Goal: Task Accomplishment & Management: Use online tool/utility

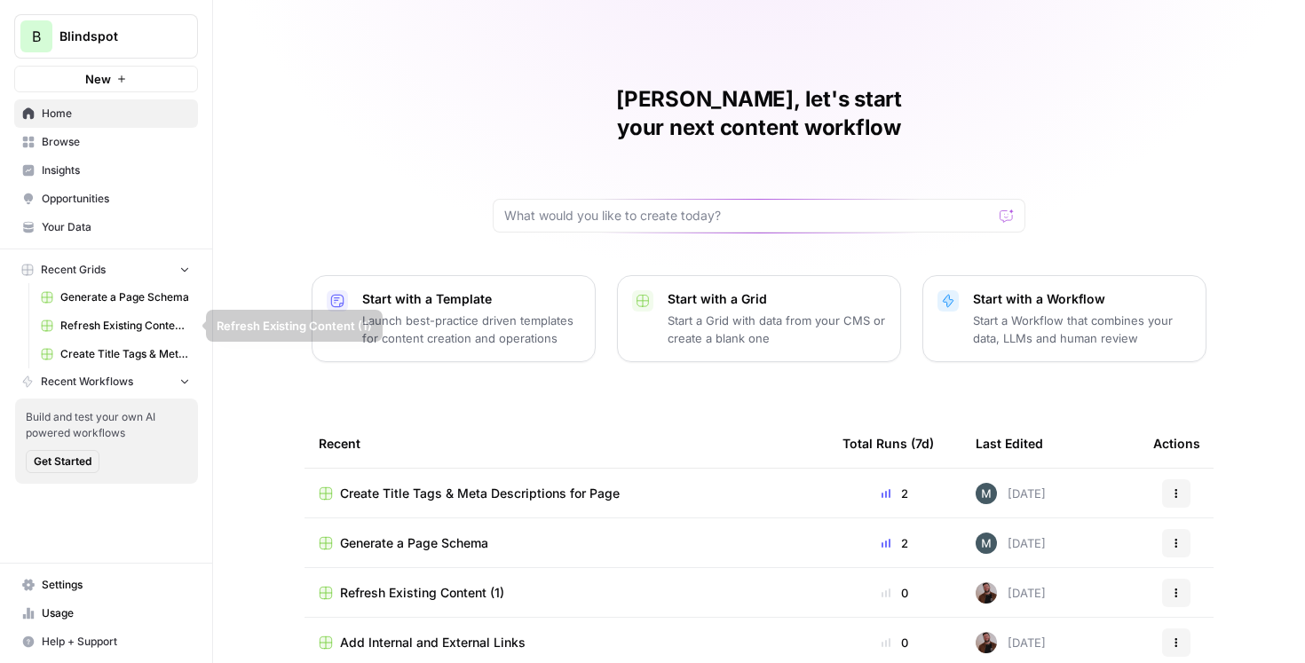
scroll to position [104, 0]
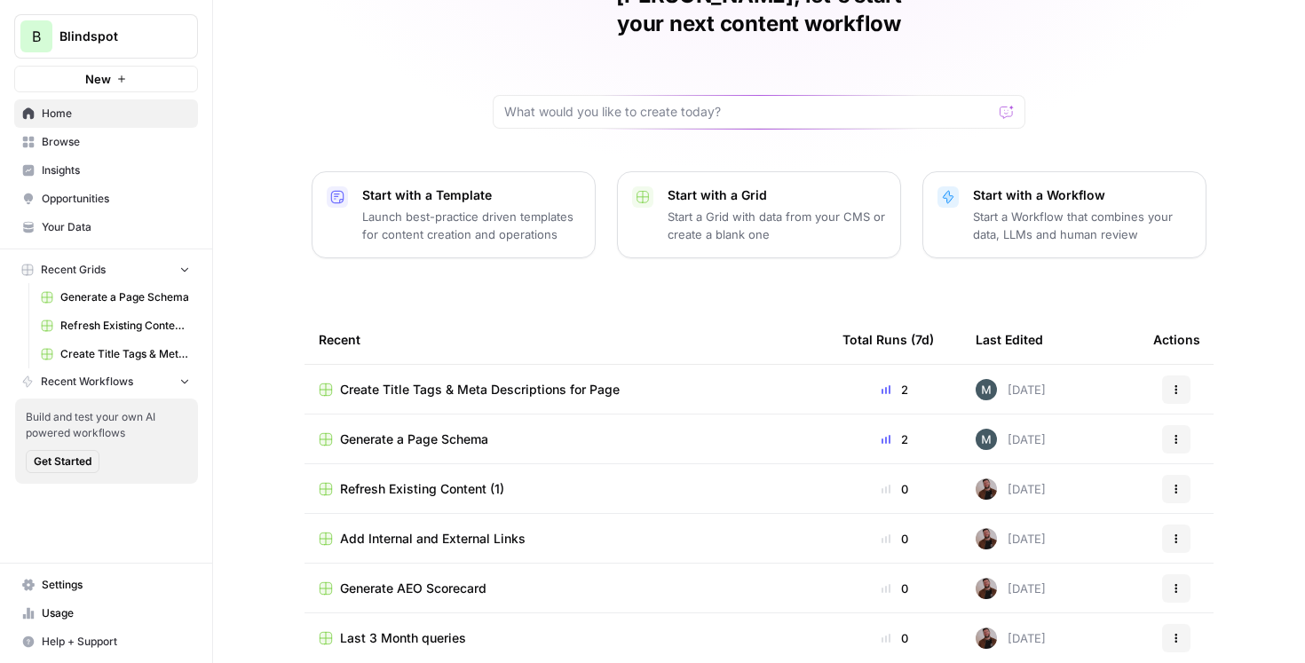
click at [477, 480] on span "Refresh Existing Content (1)" at bounding box center [422, 489] width 164 height 18
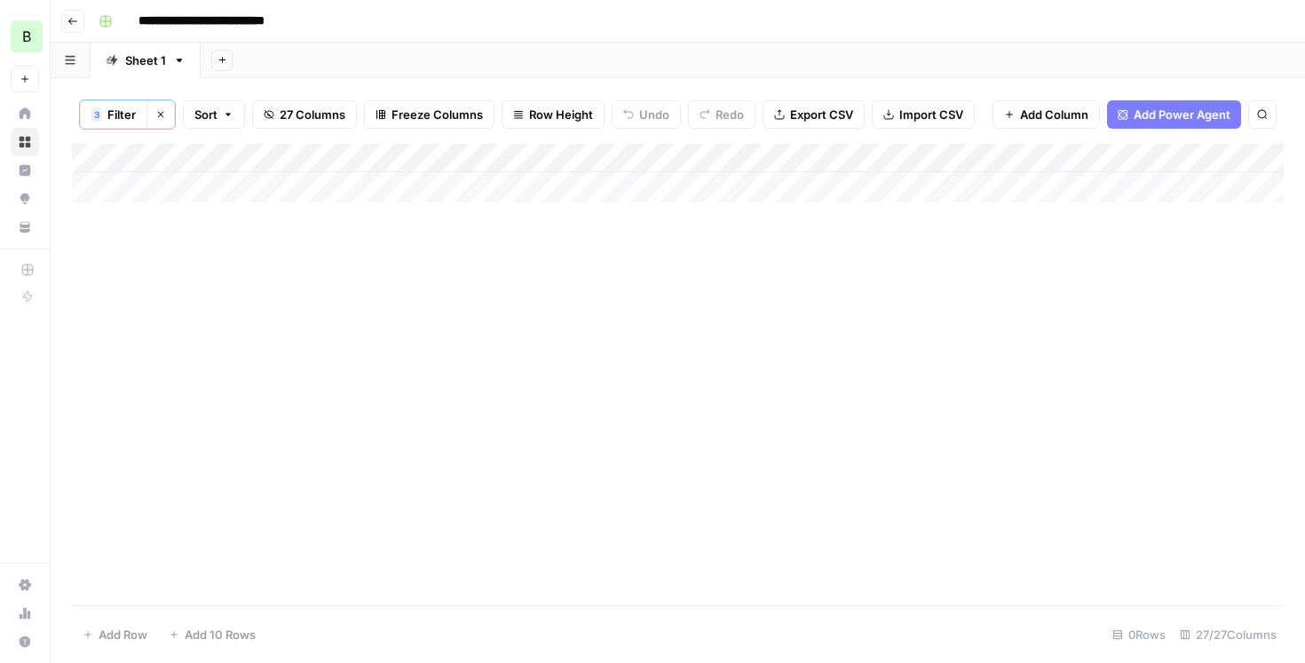
click at [159, 109] on icon "button" at bounding box center [160, 114] width 11 height 11
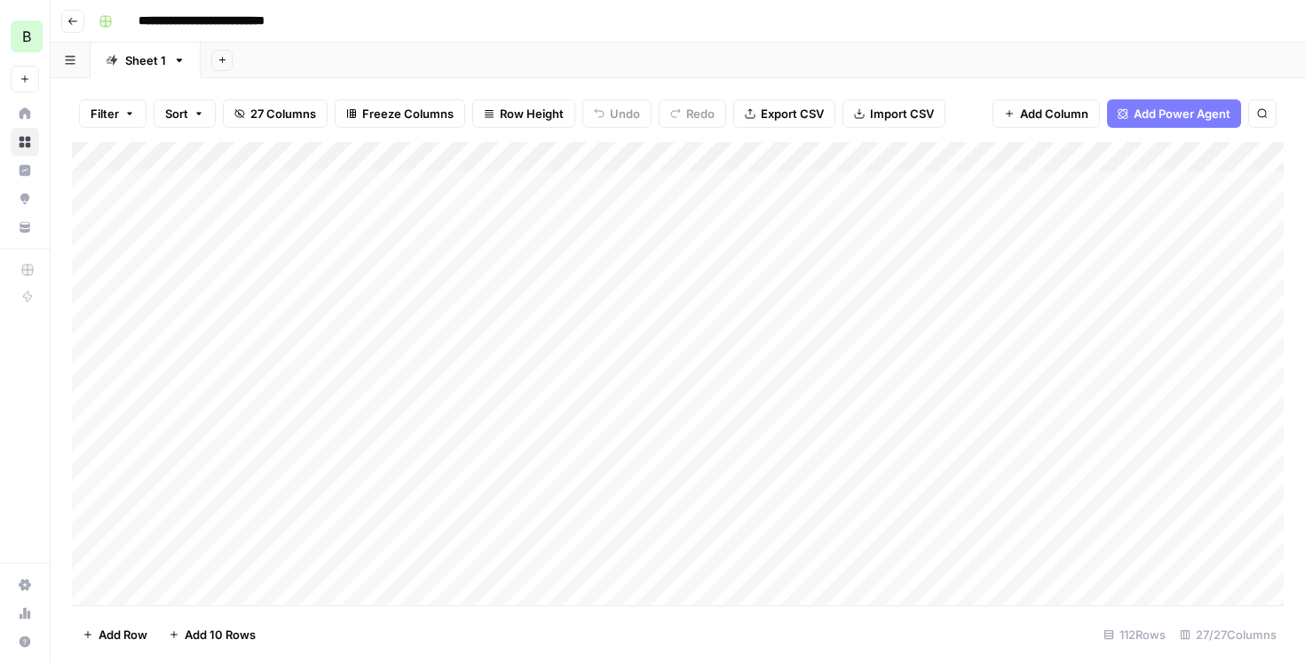
click at [612, 159] on div "Add Column" at bounding box center [678, 373] width 1212 height 463
click at [586, 155] on div "Add Column" at bounding box center [678, 373] width 1212 height 463
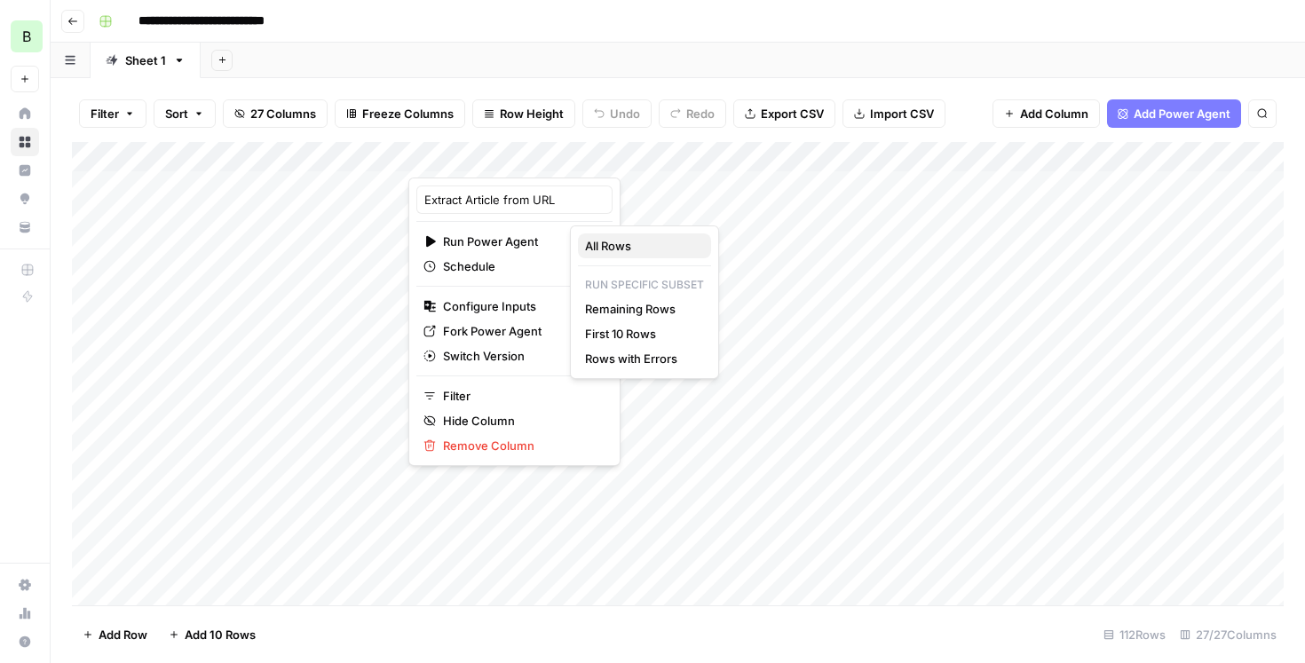
click at [598, 248] on span "All Rows" at bounding box center [641, 246] width 112 height 18
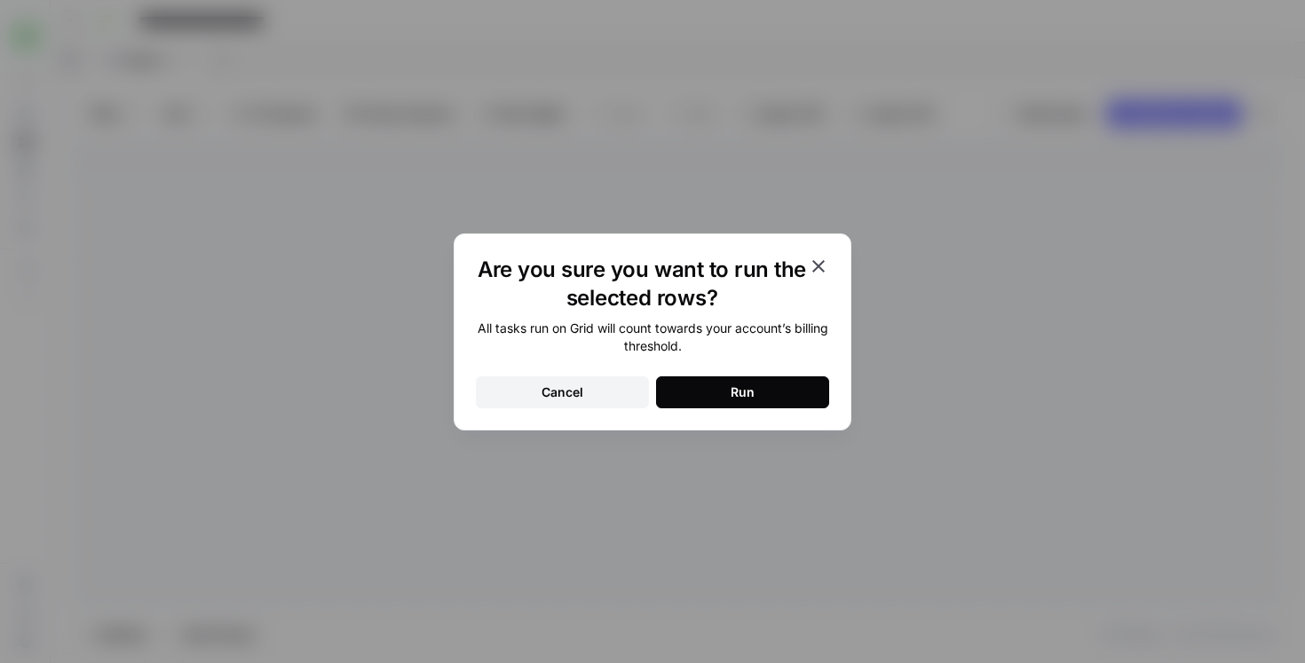
click at [822, 263] on icon "button" at bounding box center [818, 266] width 12 height 12
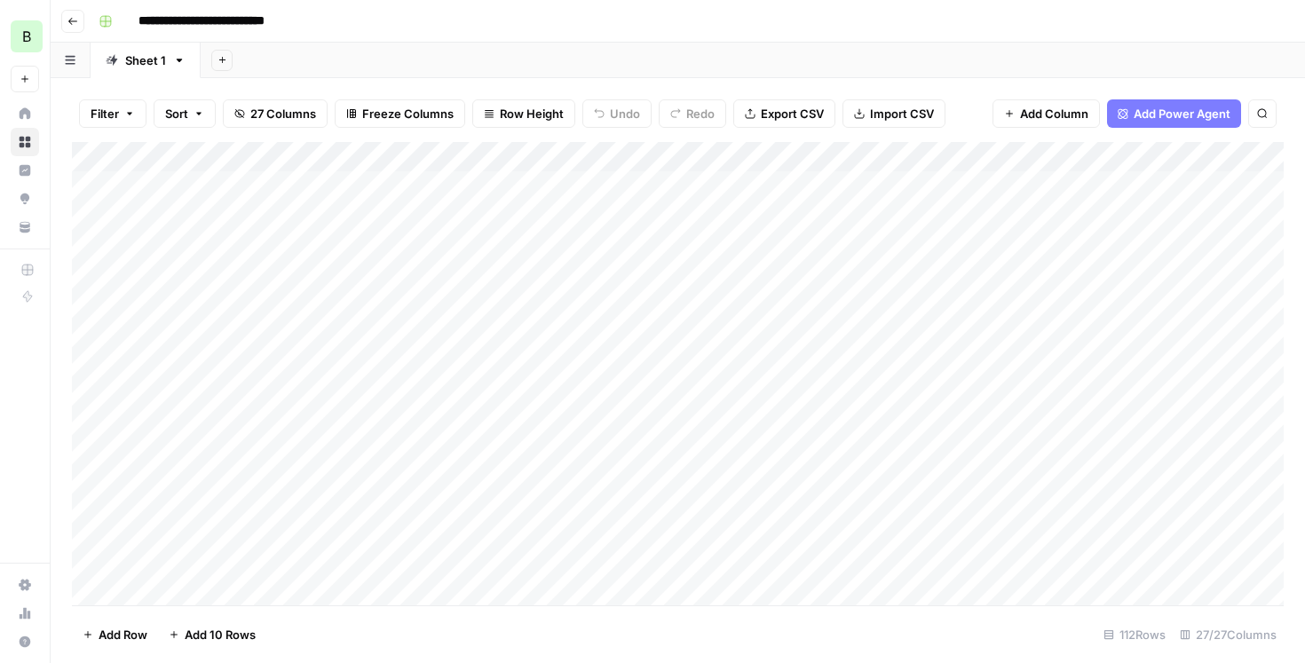
click at [764, 330] on div "Add Column" at bounding box center [678, 373] width 1212 height 463
click at [668, 351] on div "Add Column" at bounding box center [678, 373] width 1212 height 463
type input "********"
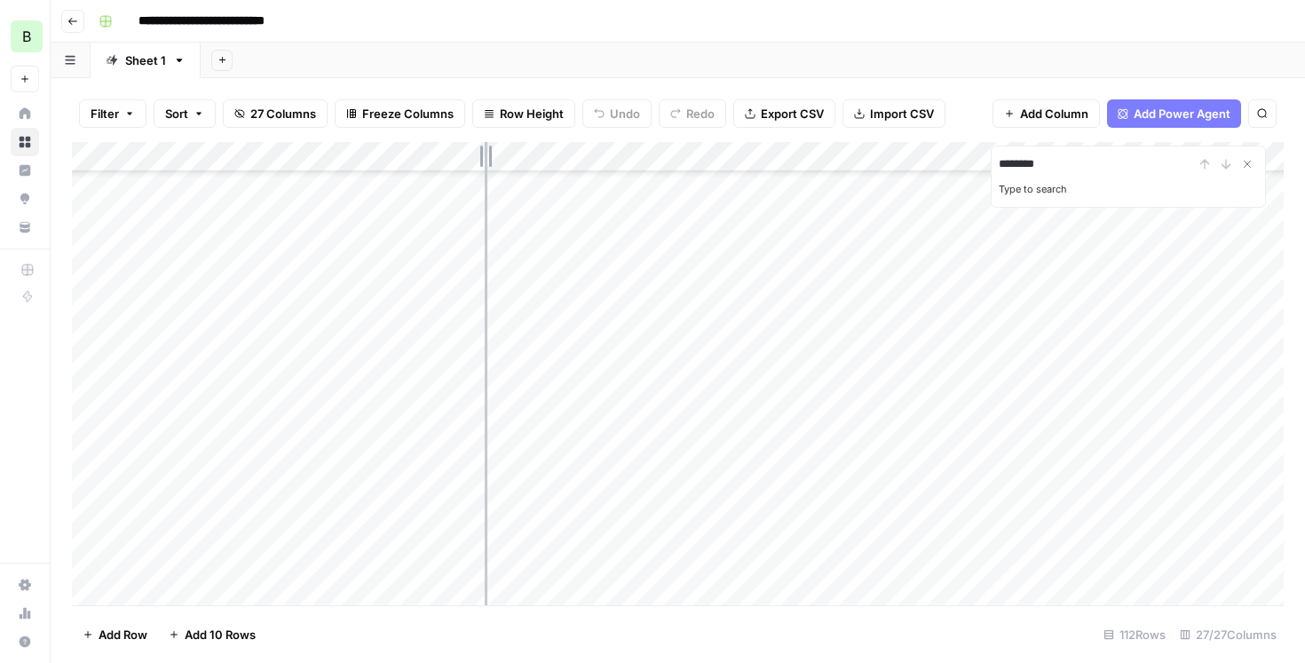
drag, startPoint x: 411, startPoint y: 156, endPoint x: 485, endPoint y: 163, distance: 74.0
click at [485, 163] on div "Add Column" at bounding box center [678, 373] width 1212 height 463
click at [244, 585] on div "Add Column" at bounding box center [678, 373] width 1212 height 463
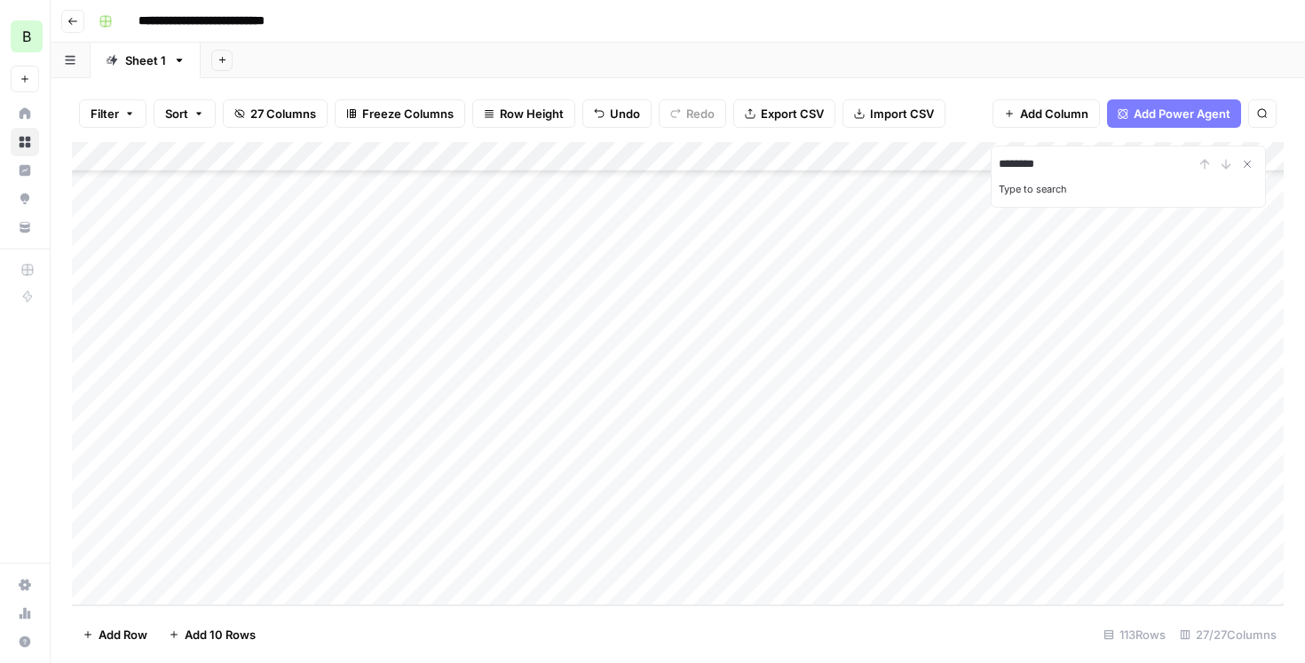
click at [249, 557] on div "Add Column" at bounding box center [678, 373] width 1212 height 463
click at [517, 563] on div "Add Column" at bounding box center [678, 373] width 1212 height 463
click at [1247, 166] on icon "Close Search" at bounding box center [1247, 164] width 14 height 14
drag, startPoint x: 330, startPoint y: 600, endPoint x: 533, endPoint y: 597, distance: 202.5
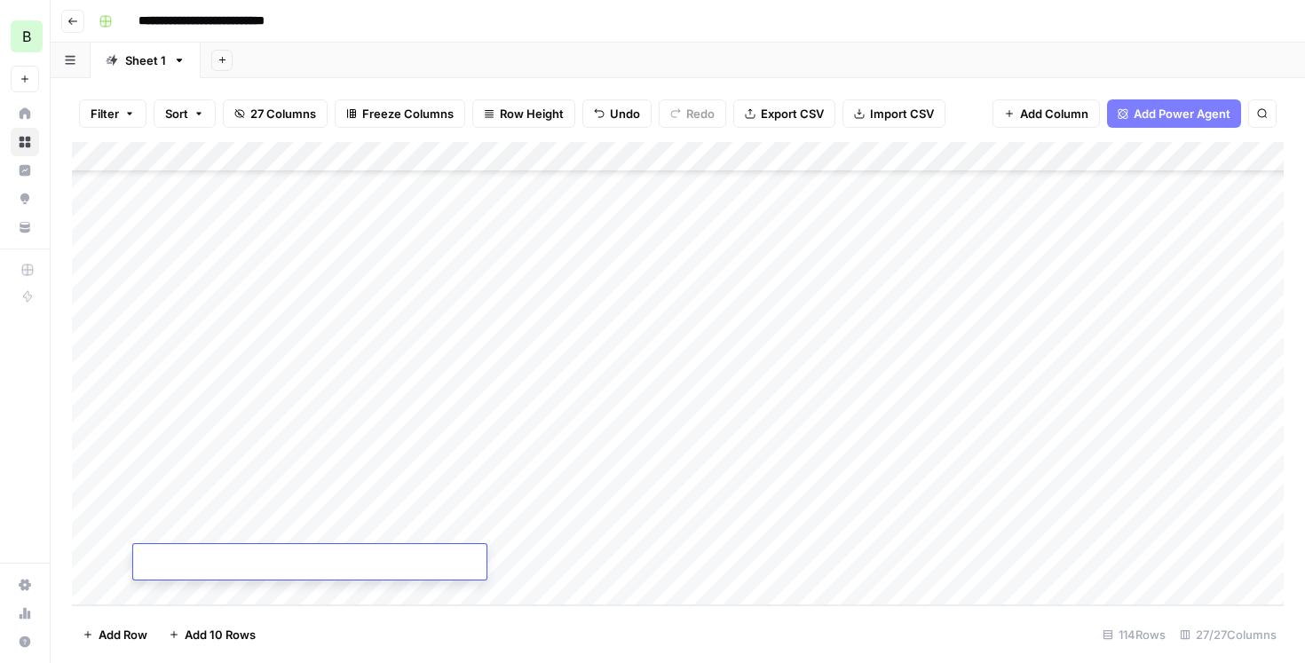
click at [533, 597] on div "Add Column" at bounding box center [678, 373] width 1212 height 463
click at [660, 408] on div "Add Column" at bounding box center [678, 373] width 1212 height 463
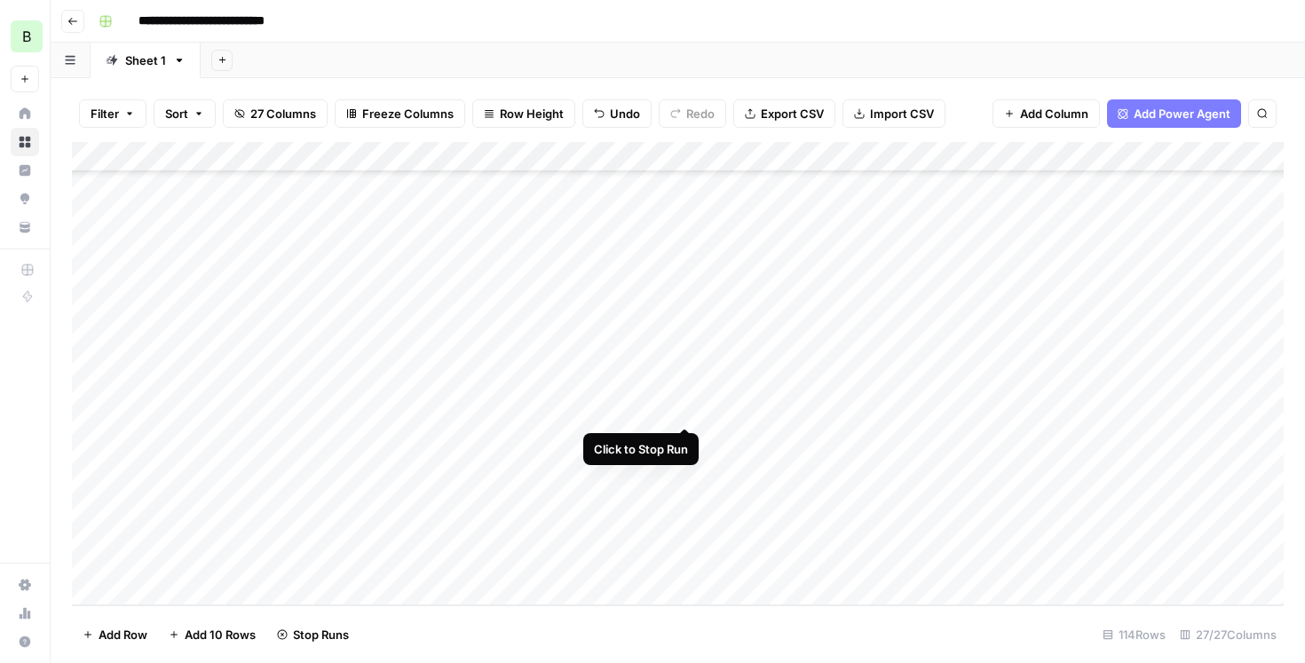
click at [682, 409] on div "Add Column" at bounding box center [678, 373] width 1212 height 463
click at [824, 371] on div "Add Column" at bounding box center [678, 373] width 1212 height 463
click at [498, 530] on div "Add Column" at bounding box center [678, 373] width 1212 height 463
click at [432, 535] on div "Add Column" at bounding box center [678, 373] width 1212 height 463
click at [74, 23] on icon "button" at bounding box center [72, 21] width 11 height 11
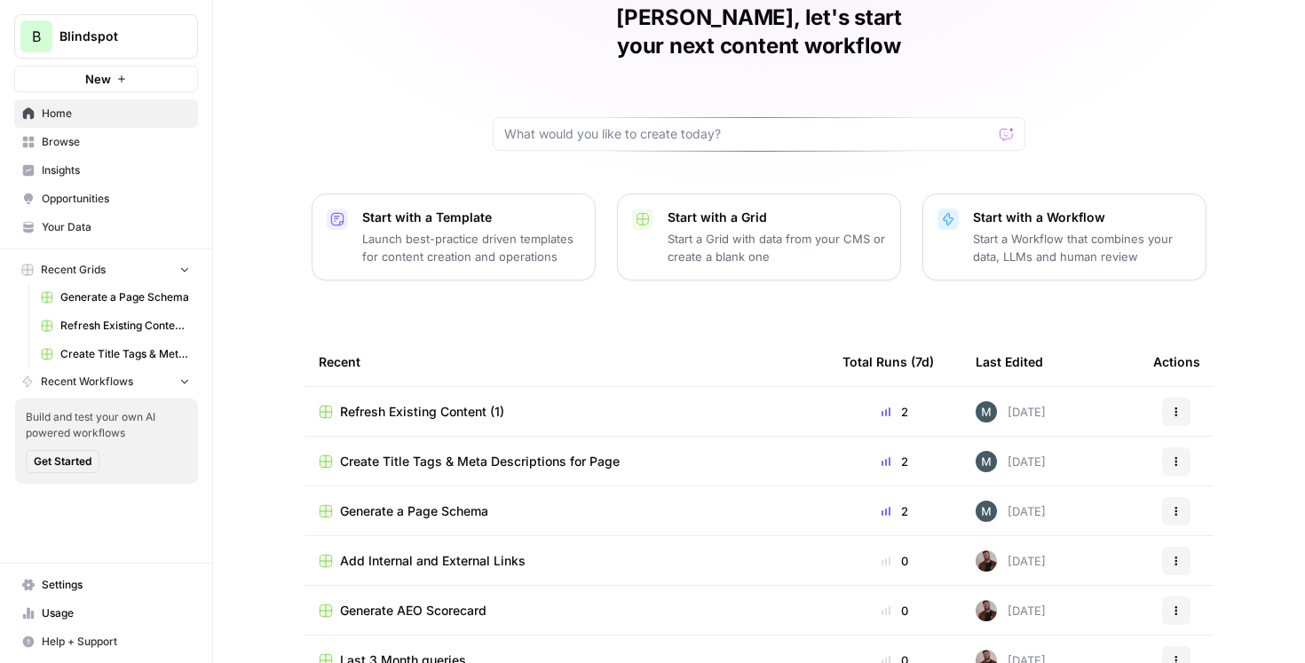
scroll to position [104, 0]
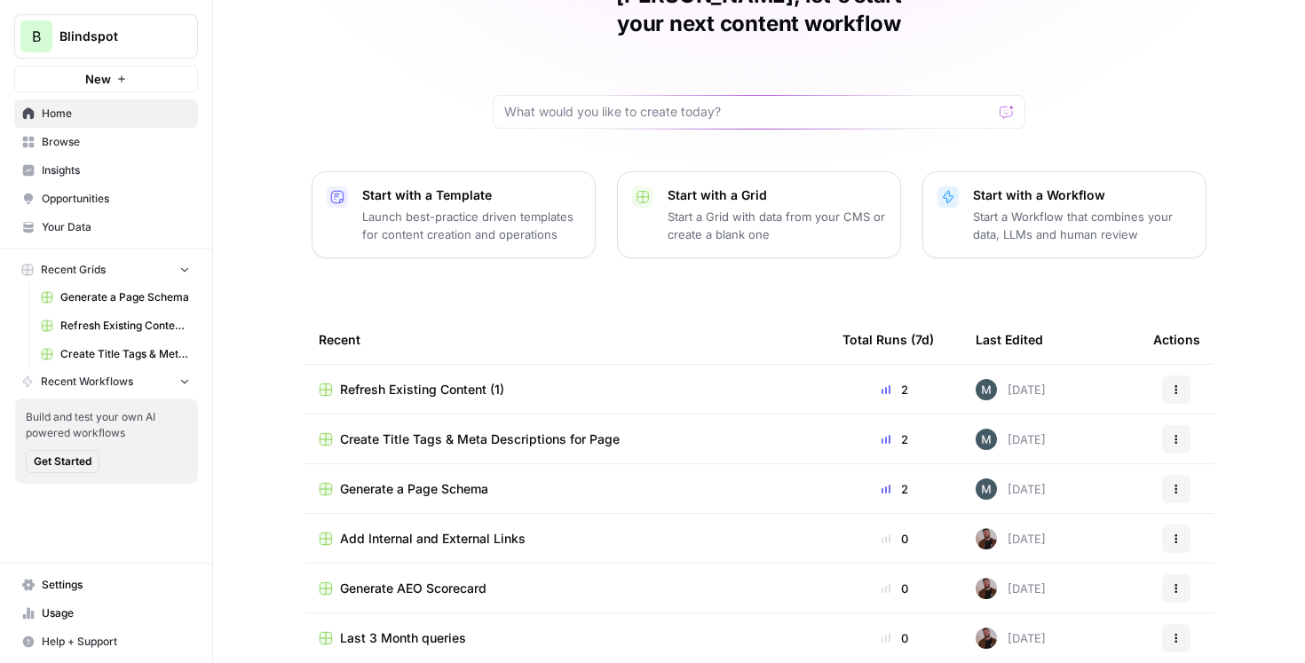
click at [437, 381] on span "Refresh Existing Content (1)" at bounding box center [422, 390] width 164 height 18
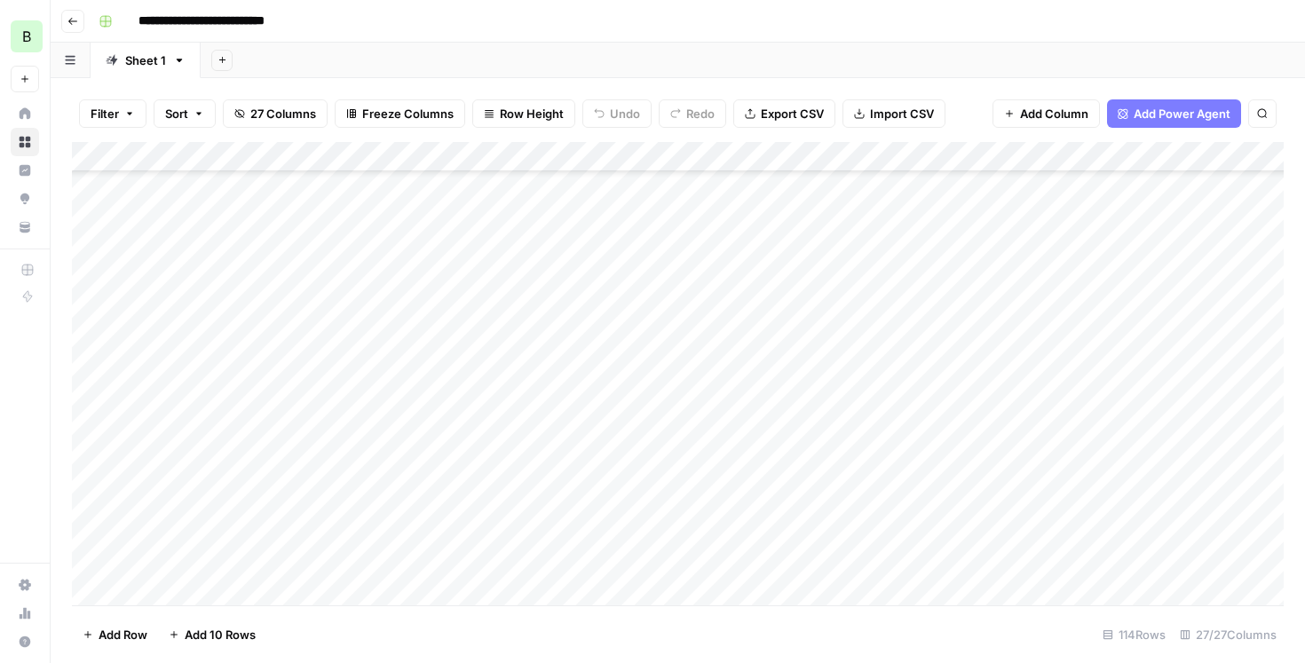
scroll to position [3037, 0]
click at [94, 532] on div "Add Column" at bounding box center [678, 373] width 1212 height 463
click at [921, 419] on div "Add Column" at bounding box center [678, 373] width 1212 height 463
click at [91, 531] on div "Add Column" at bounding box center [678, 373] width 1212 height 463
click at [104, 628] on span "Delete 1 Row" at bounding box center [118, 635] width 71 height 18
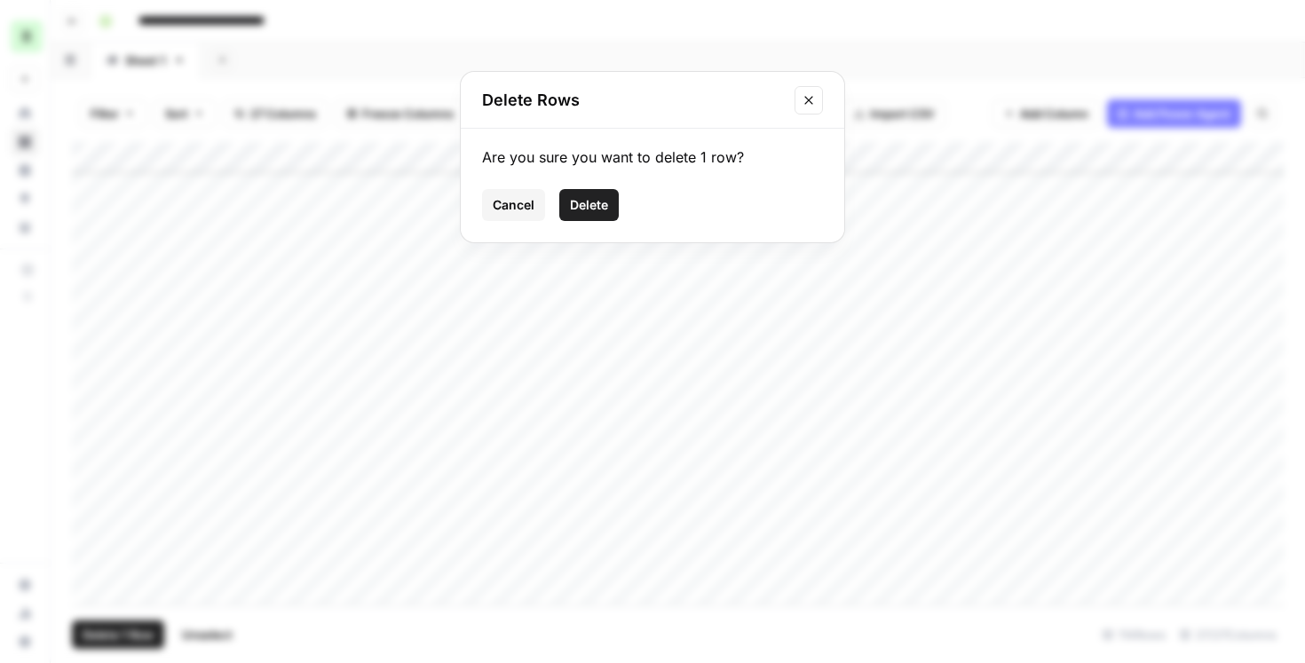
click at [586, 206] on span "Delete" at bounding box center [589, 205] width 38 height 18
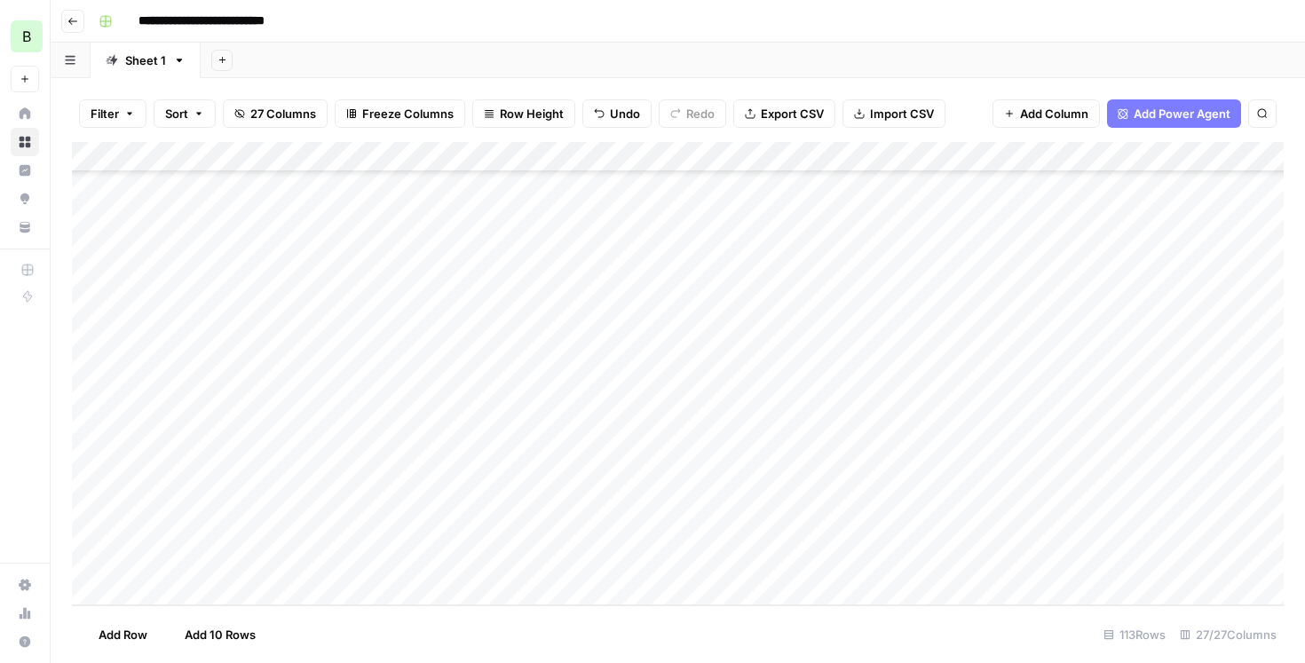
scroll to position [3006, 0]
click at [79, 28] on button "Go back" at bounding box center [72, 21] width 23 height 23
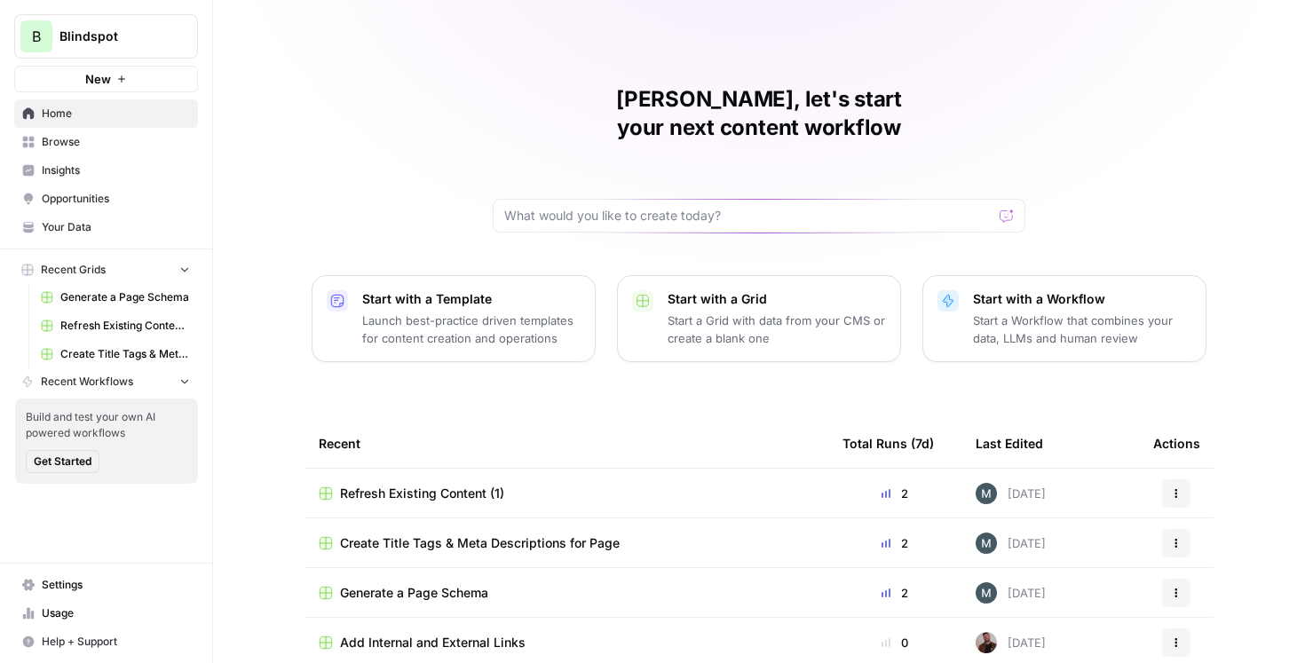
scroll to position [104, 0]
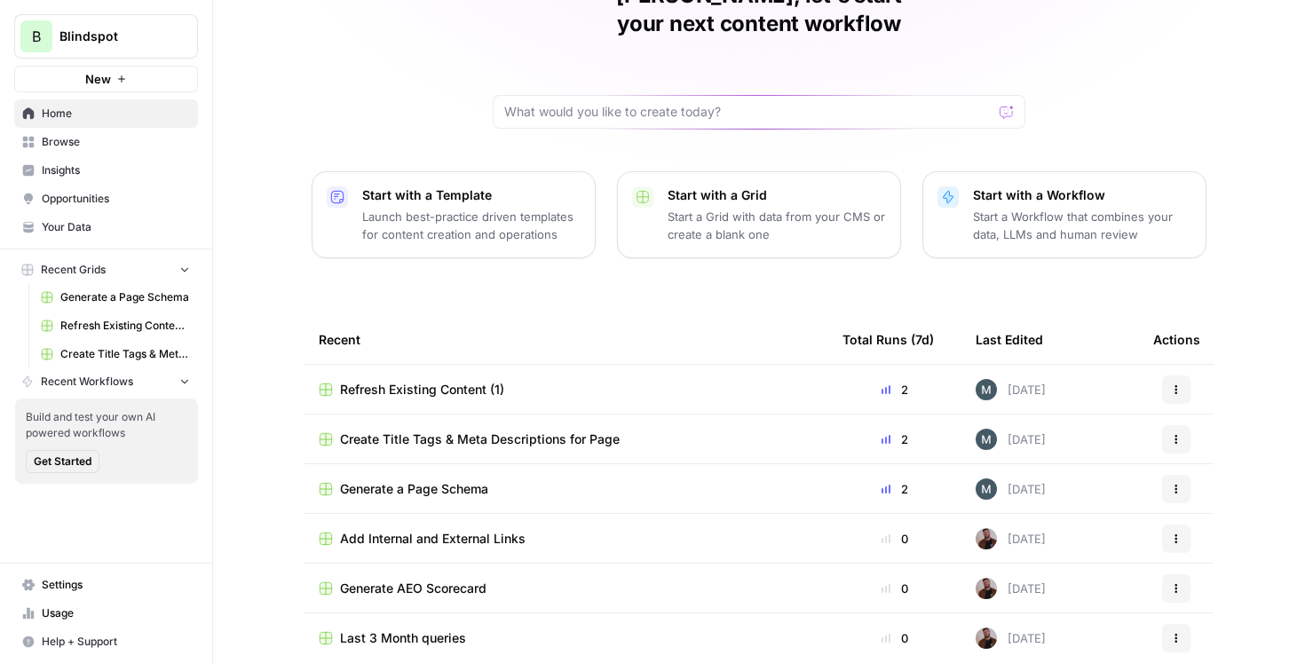
click at [424, 630] on span "Last 3 Month queries" at bounding box center [403, 639] width 126 height 18
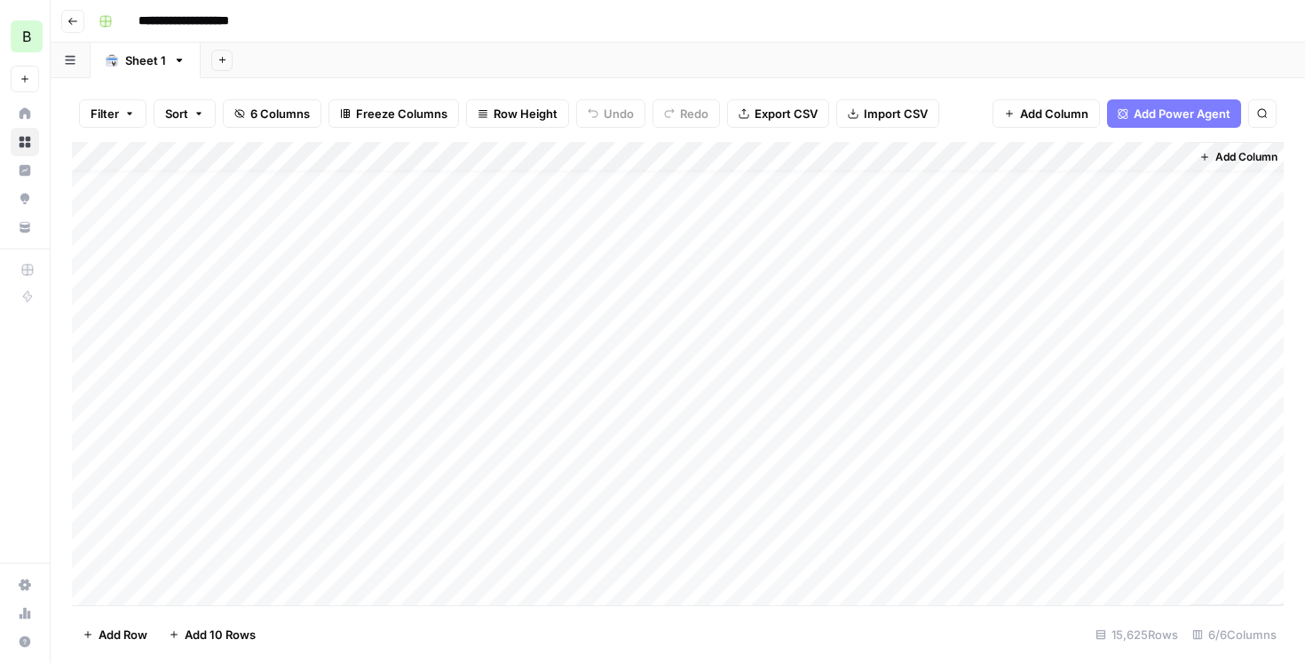
scroll to position [23, 0]
click at [76, 25] on icon "button" at bounding box center [72, 21] width 11 height 11
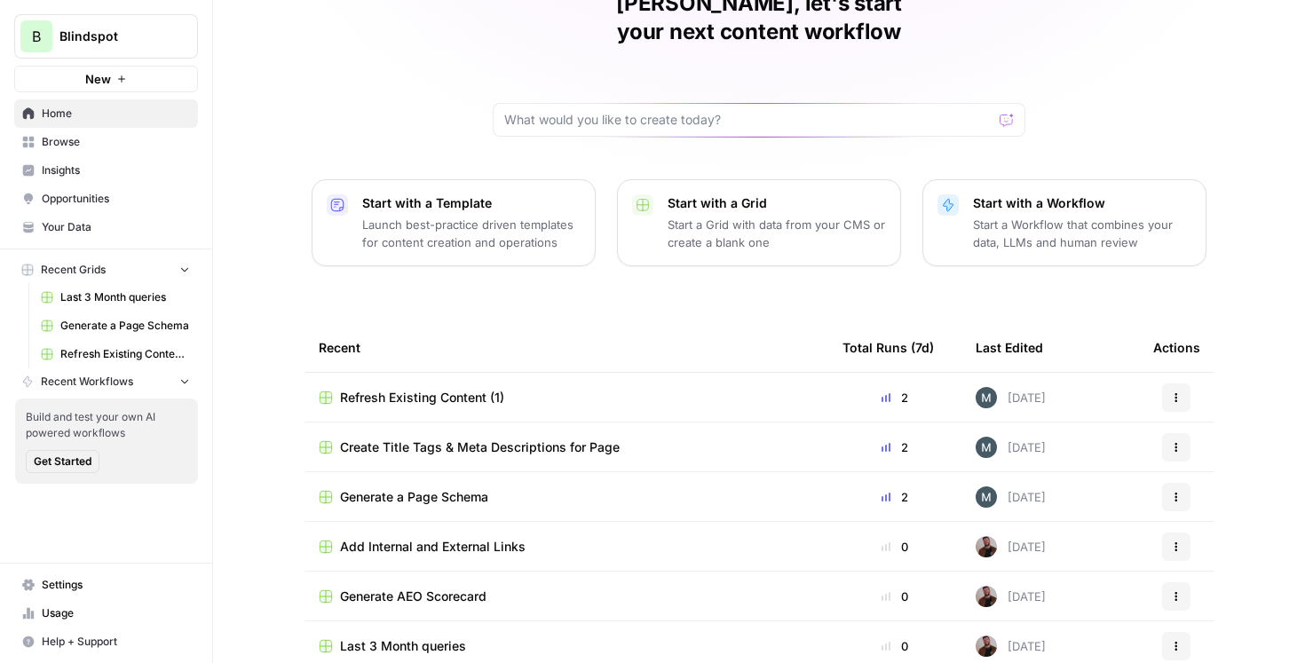
scroll to position [104, 0]
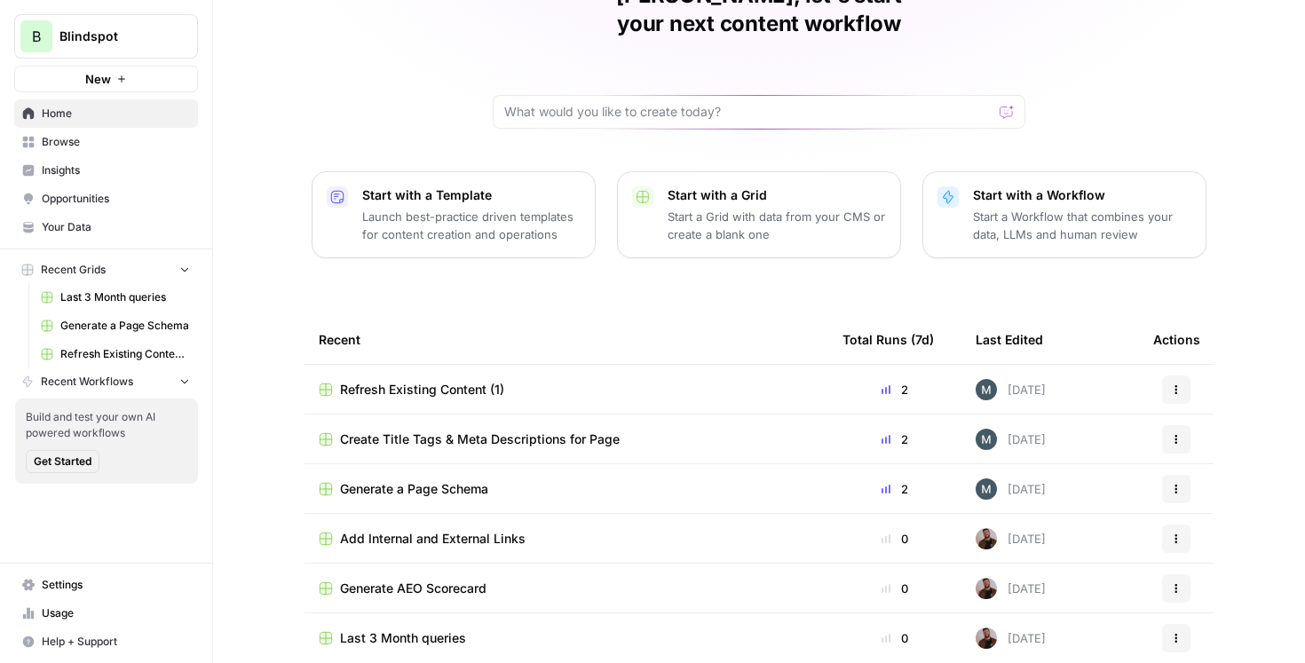
click at [470, 381] on span "Refresh Existing Content (1)" at bounding box center [422, 390] width 164 height 18
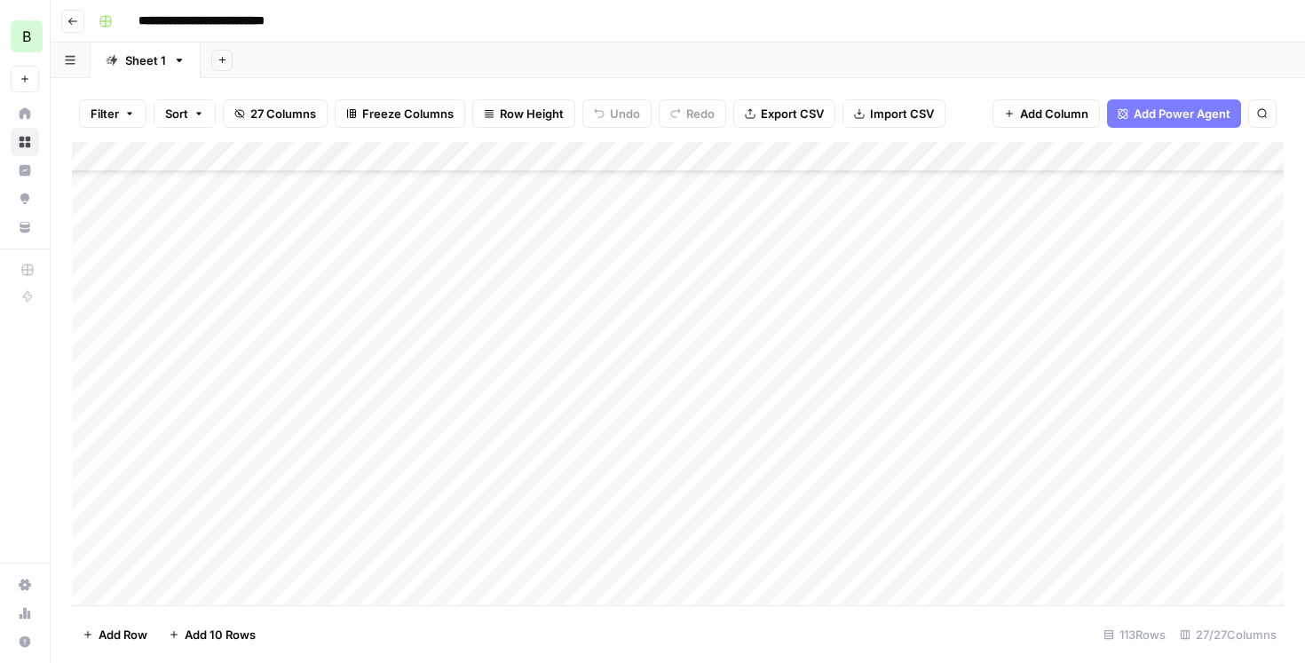
scroll to position [1399, 0]
click at [73, 20] on icon "button" at bounding box center [72, 21] width 11 height 11
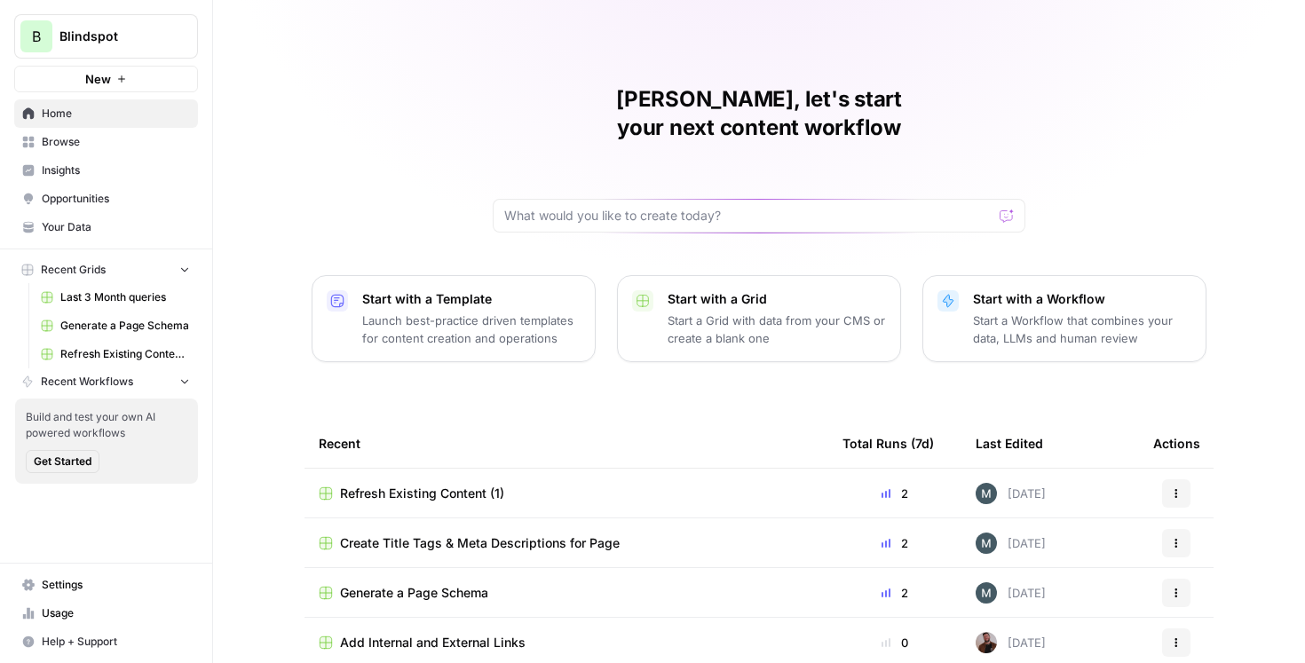
scroll to position [104, 0]
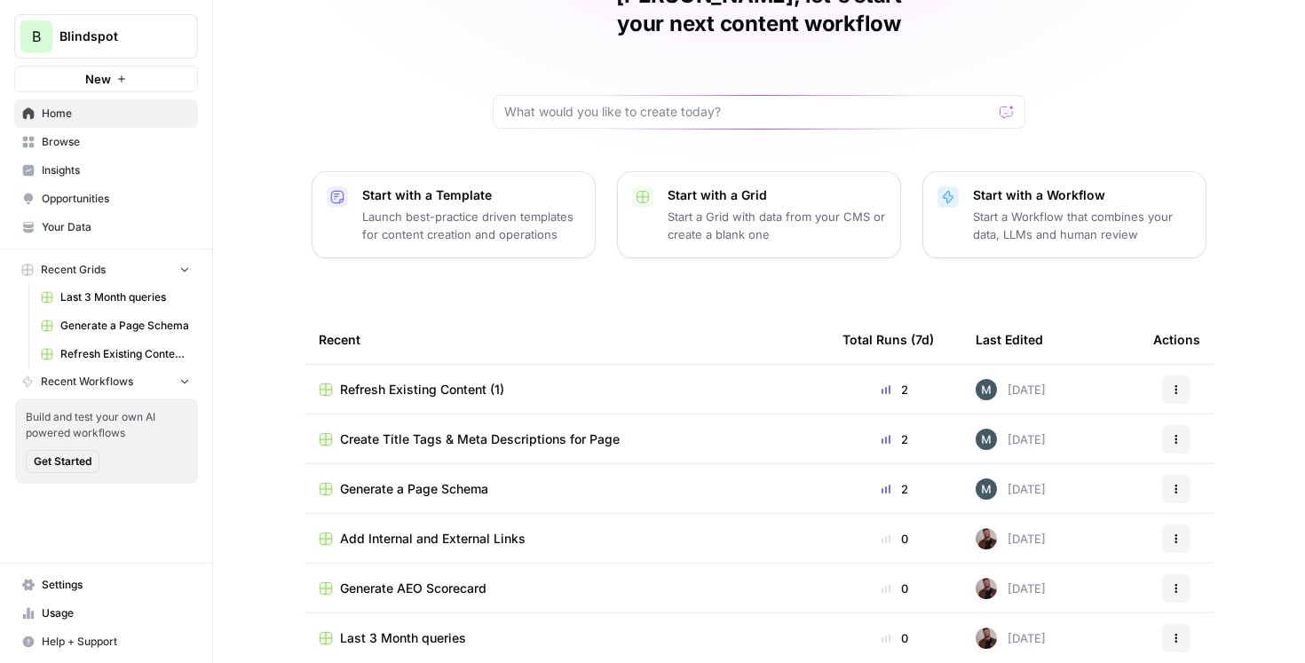
click at [463, 381] on span "Refresh Existing Content (1)" at bounding box center [422, 390] width 164 height 18
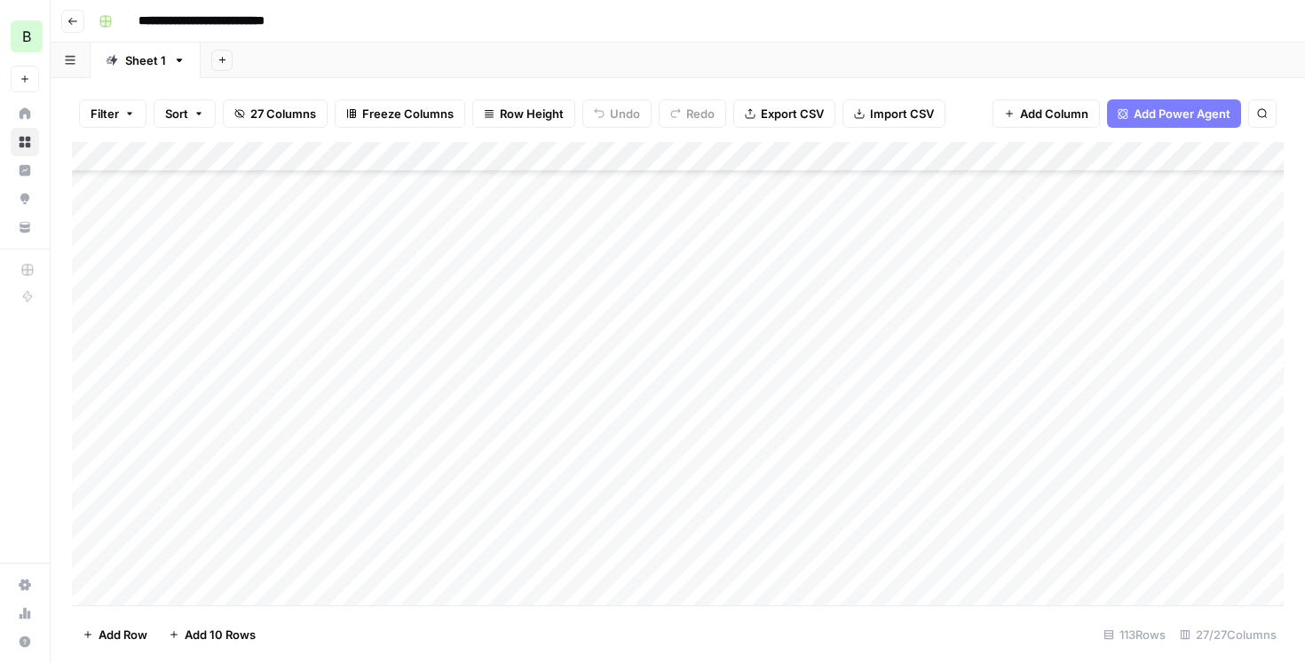
scroll to position [1001, 0]
click at [340, 426] on div "Add Column" at bounding box center [678, 373] width 1212 height 463
click at [791, 408] on div "Add Column" at bounding box center [678, 373] width 1212 height 463
click at [355, 557] on div "Add Column" at bounding box center [678, 373] width 1212 height 463
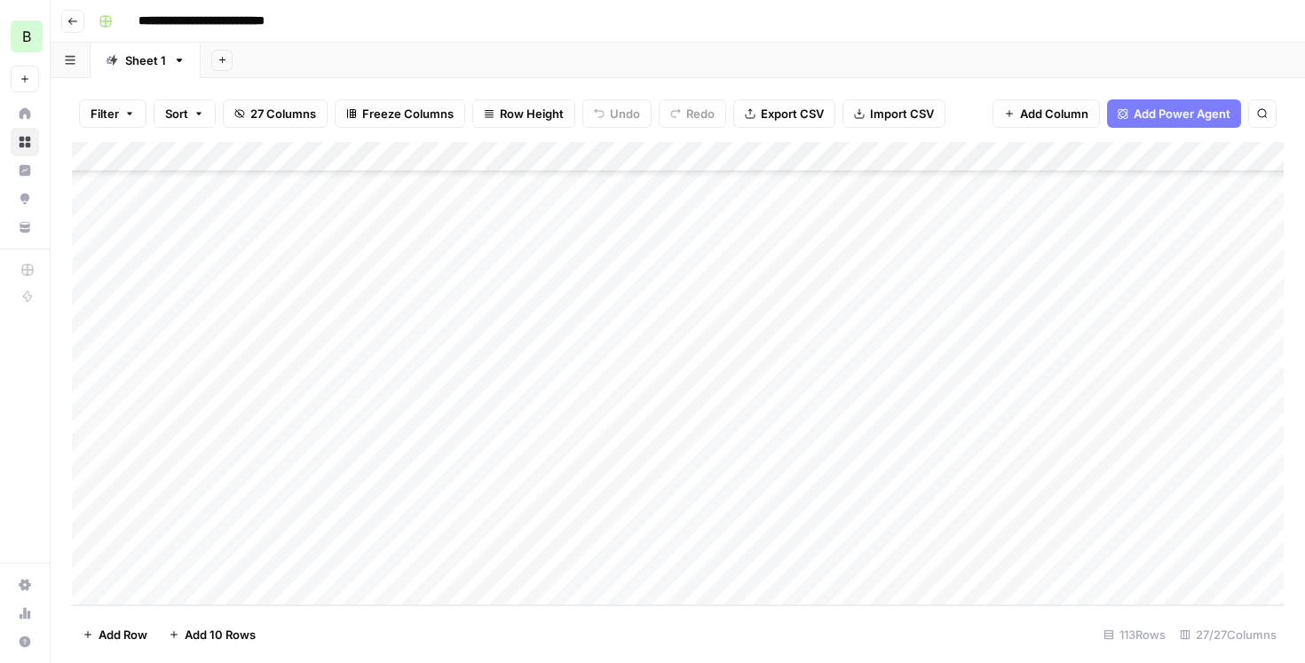
click at [78, 13] on button "Go back" at bounding box center [72, 21] width 23 height 23
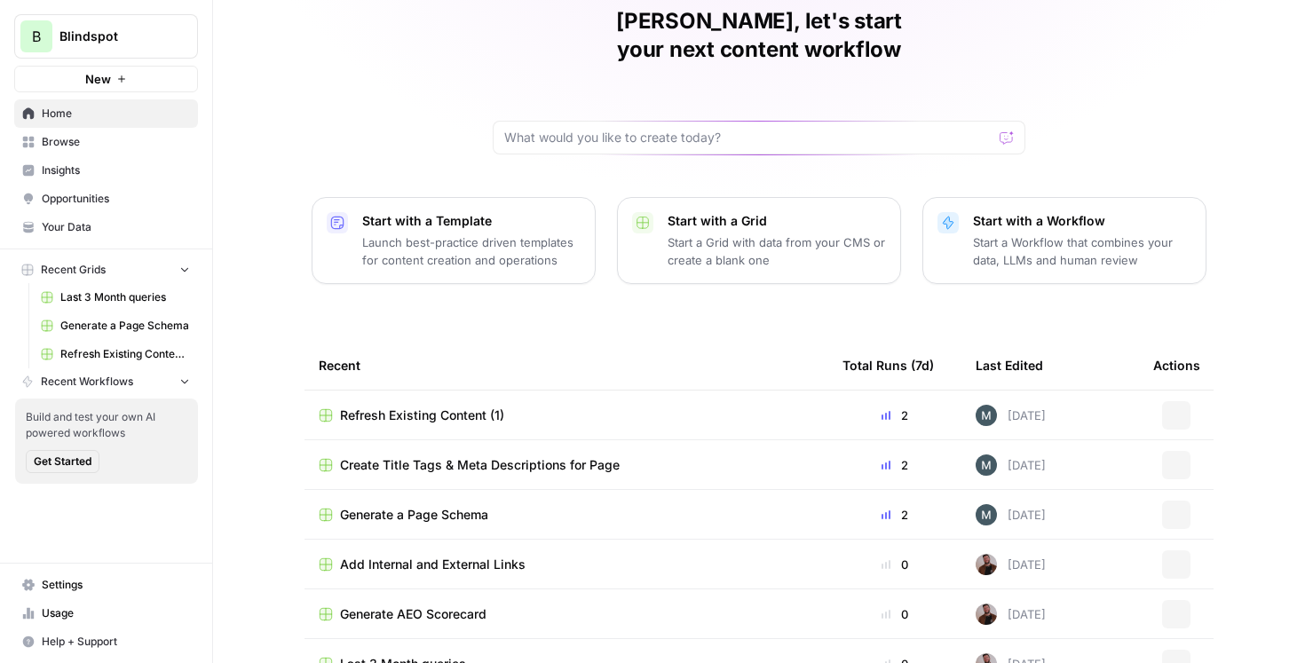
scroll to position [104, 0]
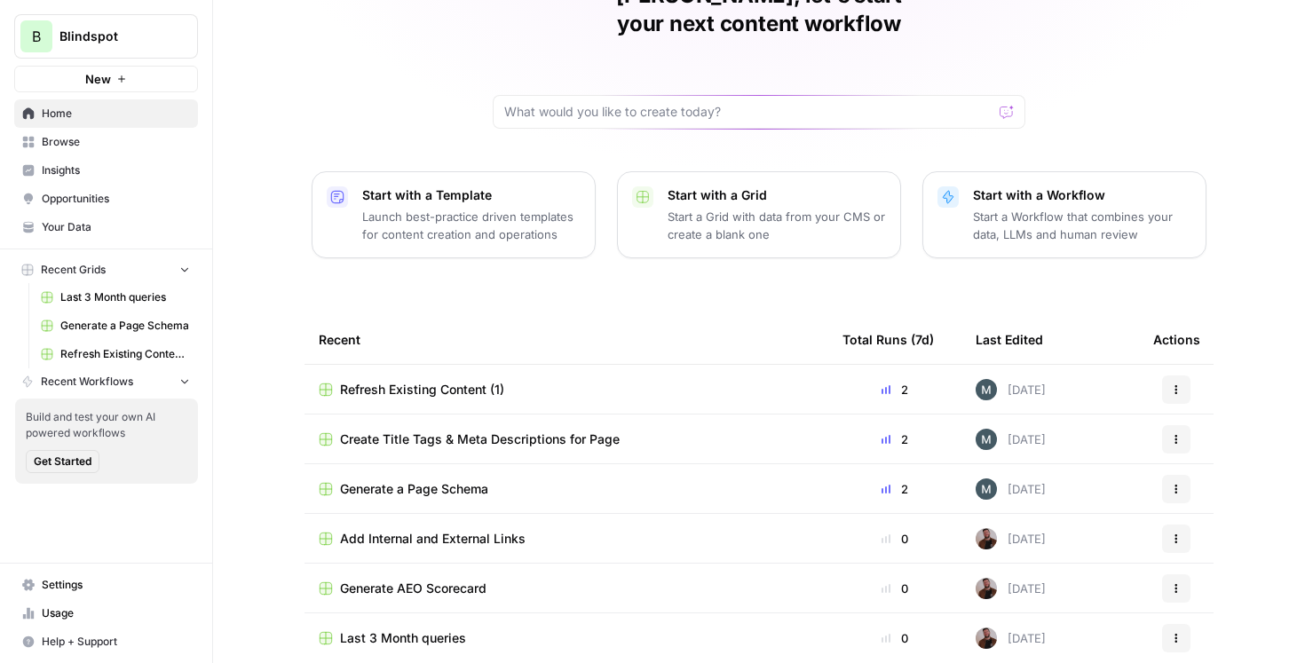
click at [528, 630] on div "Last 3 Month queries" at bounding box center [566, 639] width 495 height 18
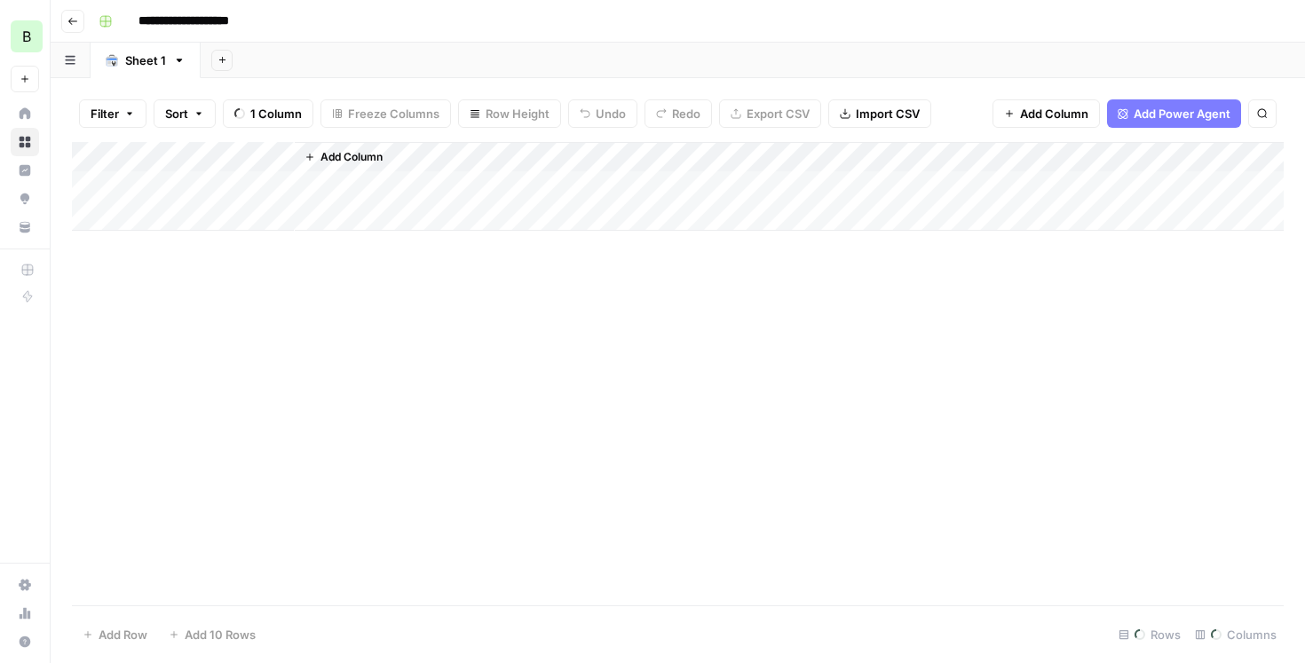
click at [83, 22] on button "Go back" at bounding box center [72, 21] width 23 height 23
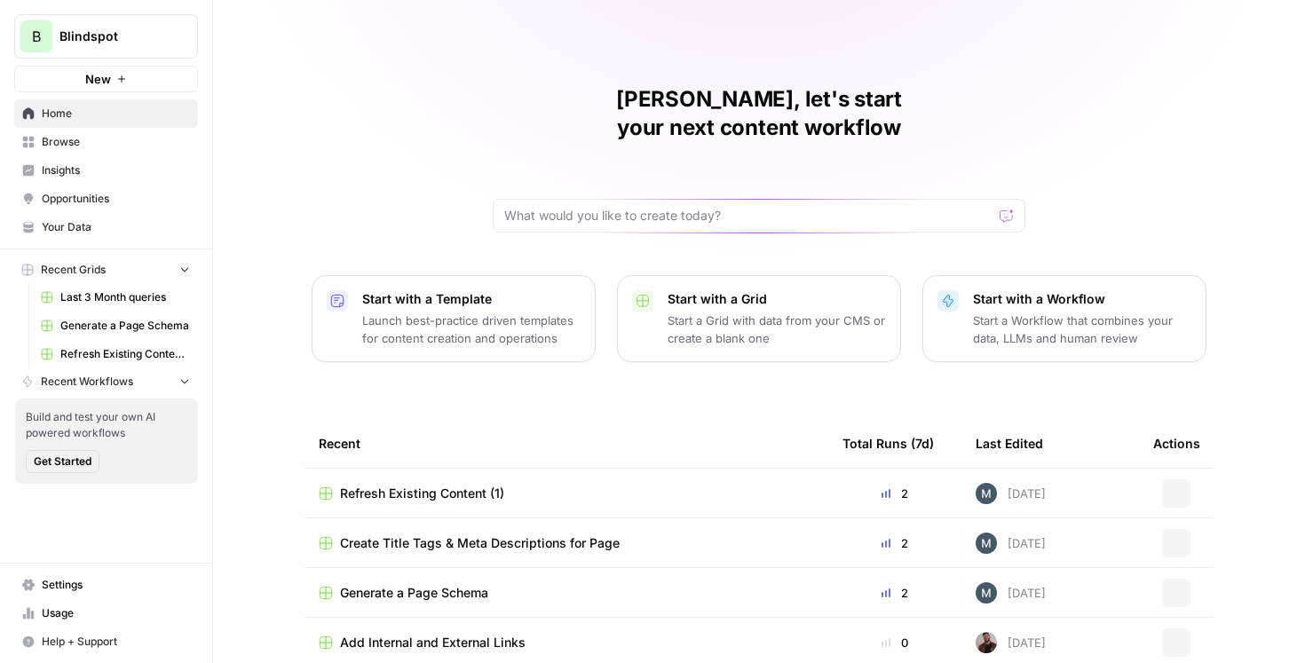
click at [575, 485] on div "Refresh Existing Content (1)" at bounding box center [566, 494] width 495 height 18
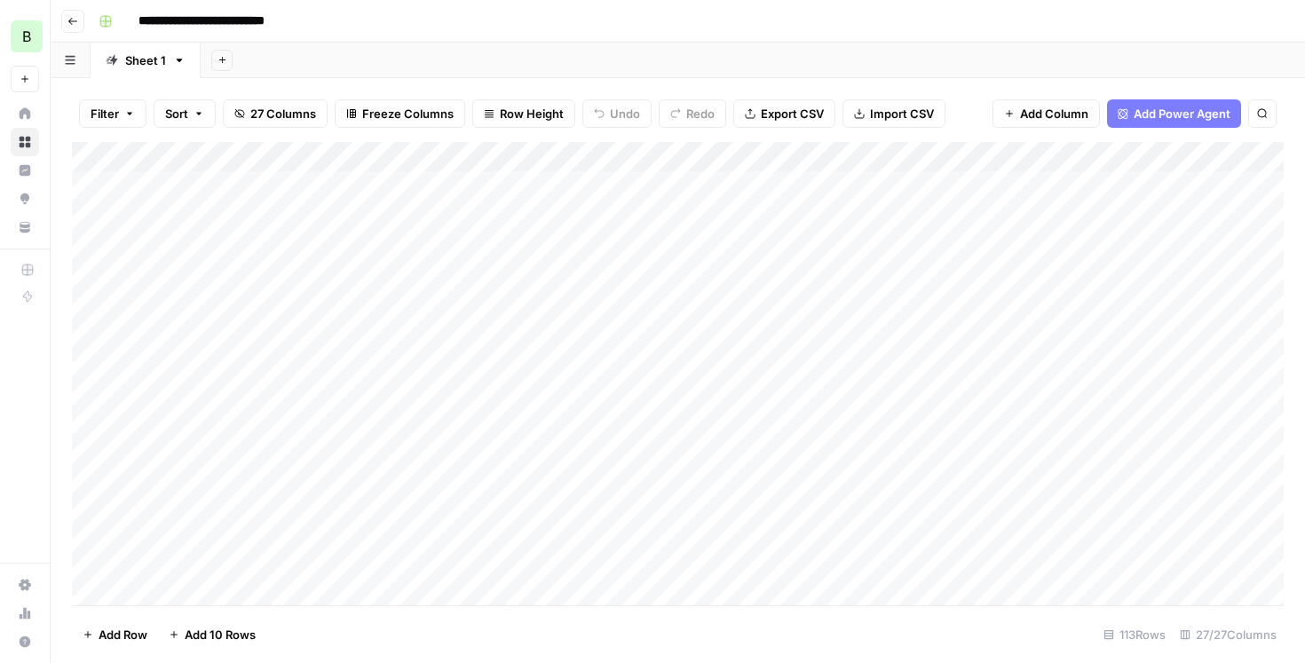
click at [66, 10] on button "Go back" at bounding box center [72, 21] width 23 height 23
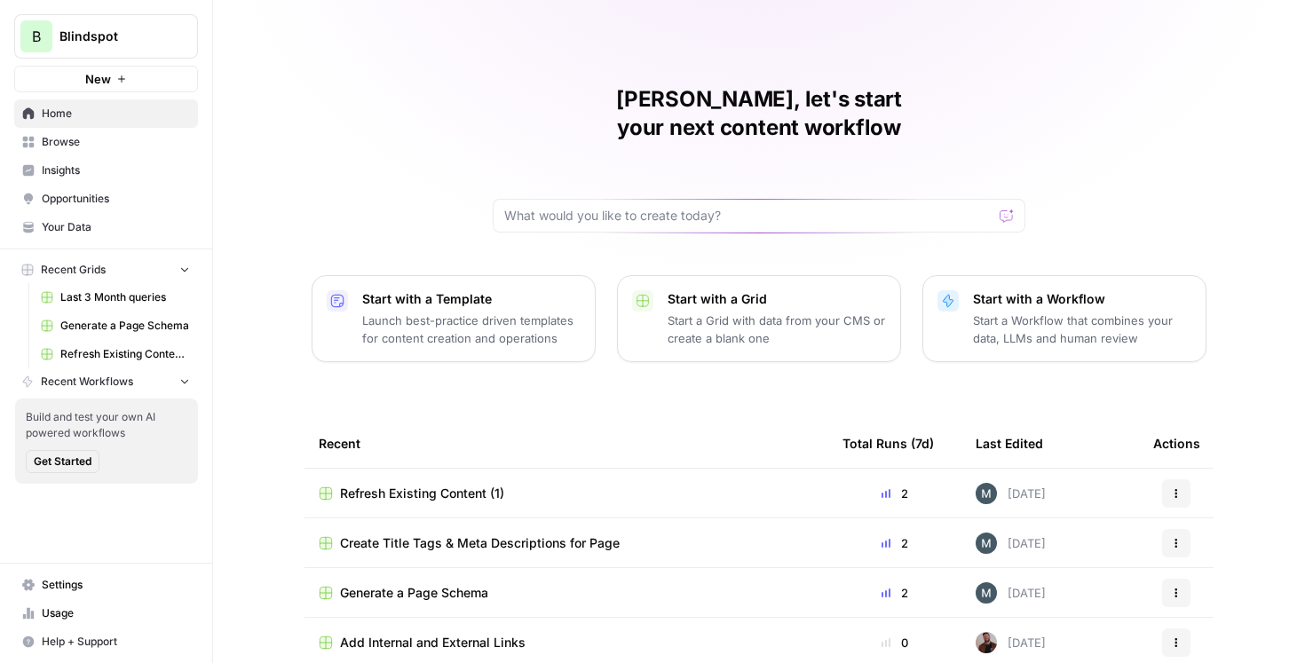
click at [547, 485] on div "Refresh Existing Content (1)" at bounding box center [566, 494] width 495 height 18
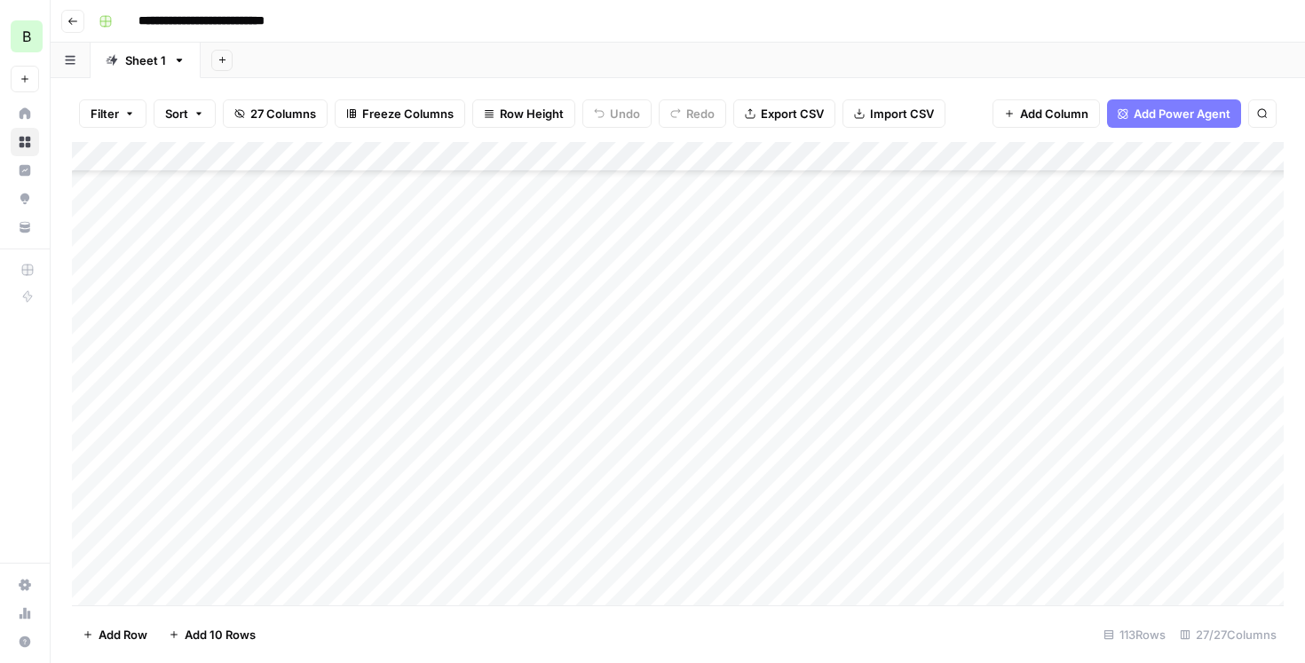
scroll to position [1757, 0]
click at [366, 268] on div "Add Column" at bounding box center [678, 373] width 1212 height 463
click at [322, 331] on div "Add Column" at bounding box center [678, 373] width 1212 height 463
click at [591, 109] on button "Undo" at bounding box center [616, 113] width 69 height 28
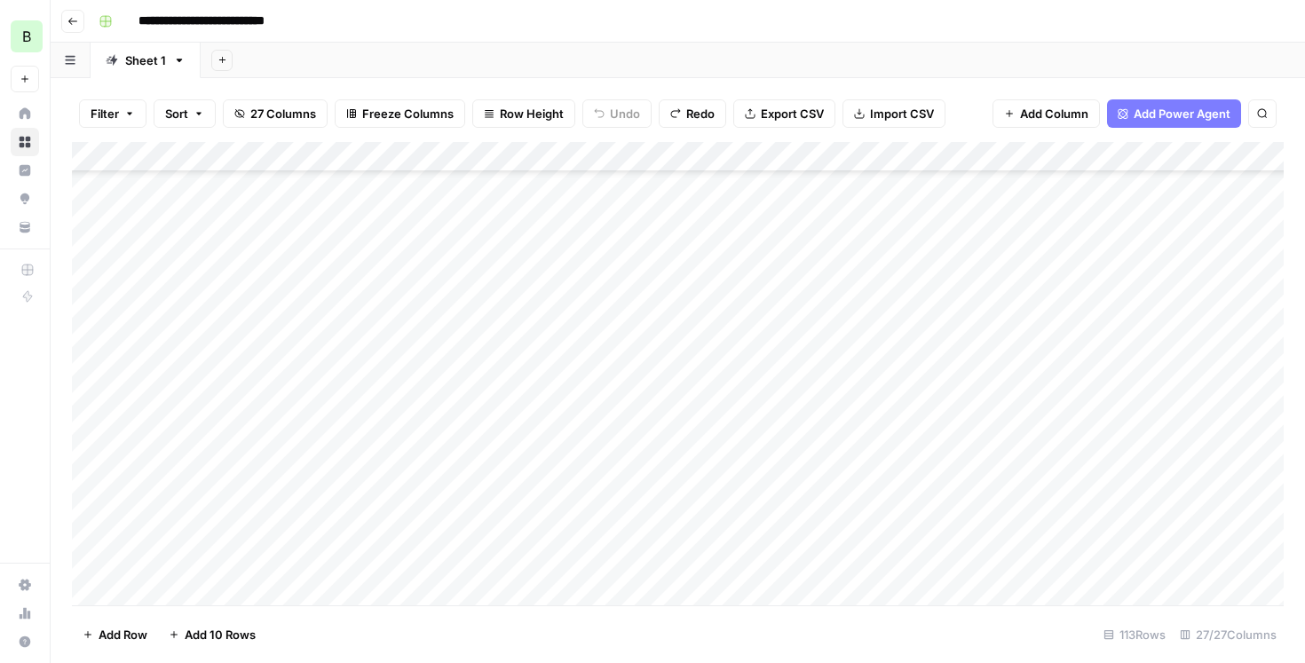
scroll to position [3006, 0]
click at [392, 564] on div "Add Column" at bounding box center [678, 373] width 1212 height 463
click at [598, 561] on div "Add Column" at bounding box center [678, 373] width 1212 height 463
click at [663, 558] on div "Add Column" at bounding box center [678, 373] width 1212 height 463
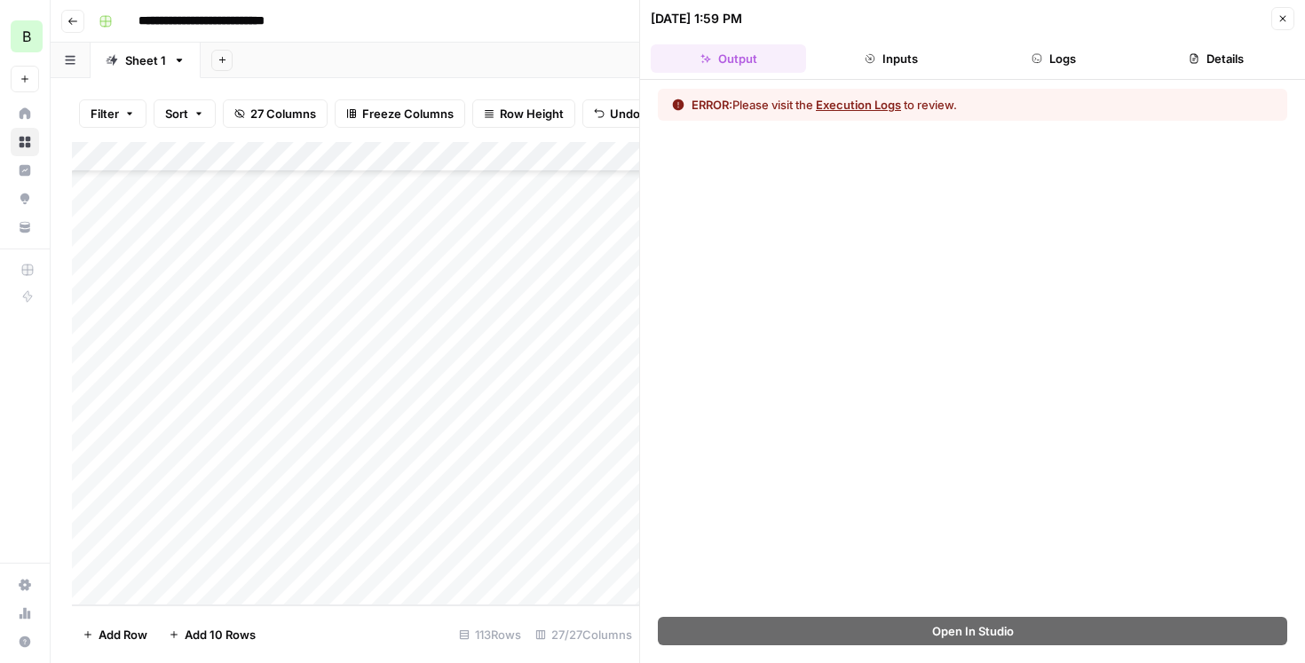
click at [883, 103] on button "Execution Logs" at bounding box center [858, 105] width 85 height 18
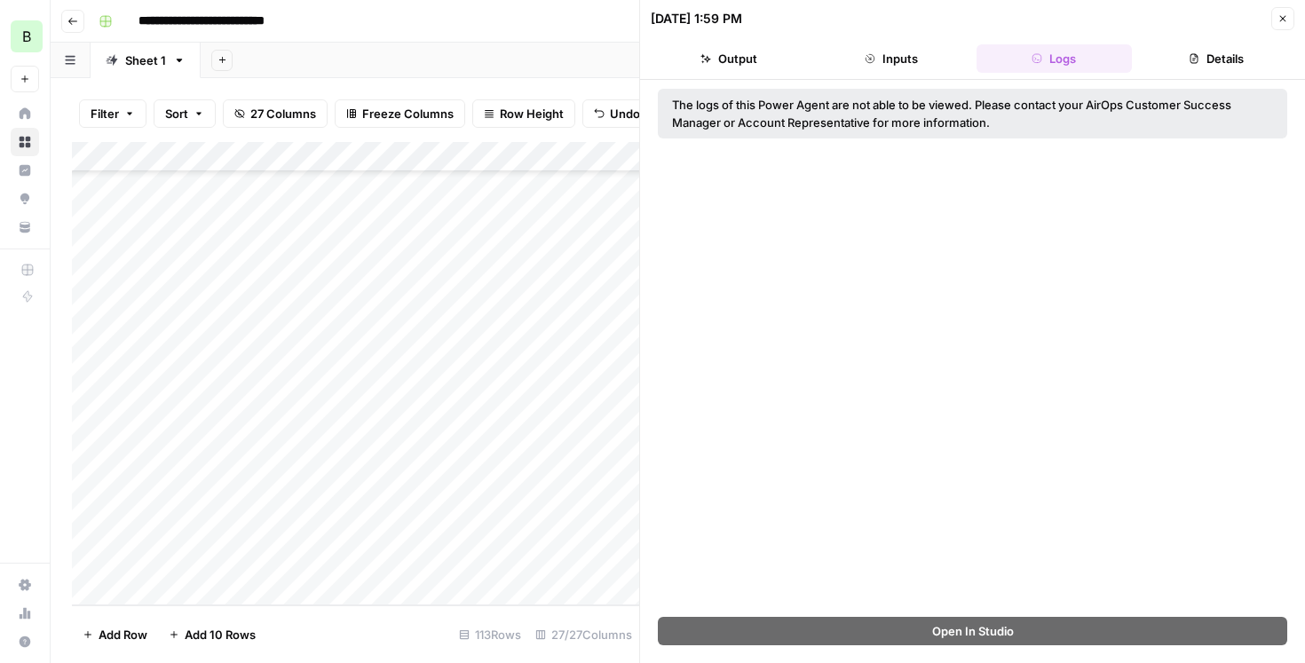
click at [1280, 20] on icon "button" at bounding box center [1283, 18] width 11 height 11
